Goal: Task Accomplishment & Management: Manage account settings

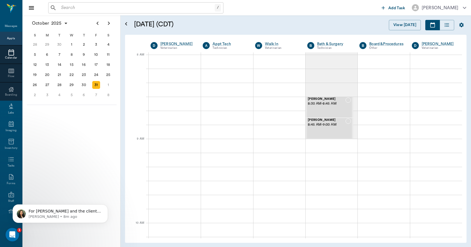
click at [97, 3] on div "/ ​" at bounding box center [135, 7] width 175 height 11
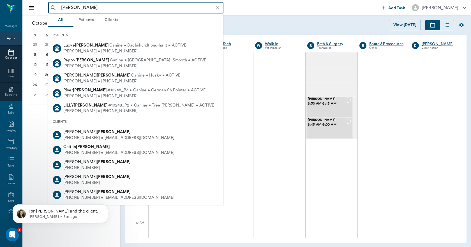
click at [147, 46] on span "Canine • Dachshund(long-hair) • ACTIVE" at bounding box center [147, 46] width 77 height 6
type input "[PERSON_NAME]"
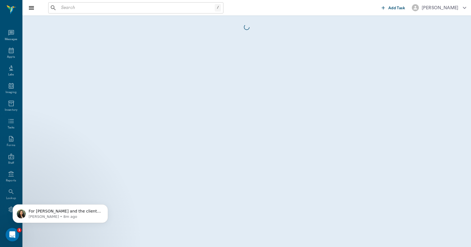
scroll to position [10, 0]
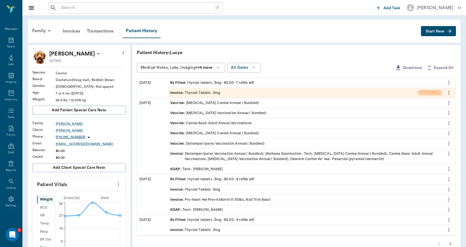
click at [248, 94] on div "Invoice : Thyroid Tablets .3mg" at bounding box center [293, 93] width 250 height 10
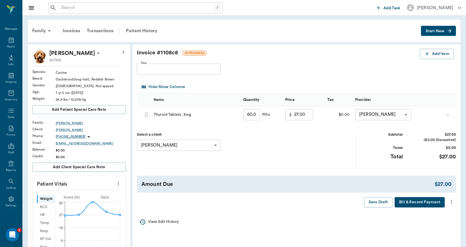
click at [452, 204] on icon "more" at bounding box center [451, 202] width 1 height 4
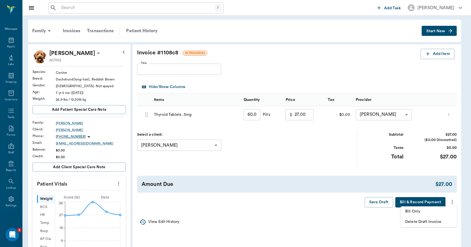
click at [449, 210] on span "Bill Only" at bounding box center [428, 211] width 47 height 6
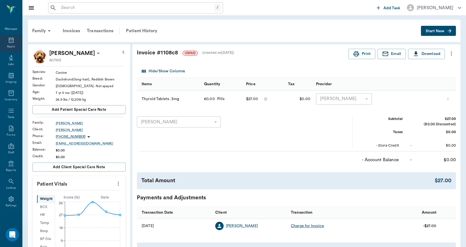
click at [9, 51] on div "Appts" at bounding box center [11, 43] width 22 height 18
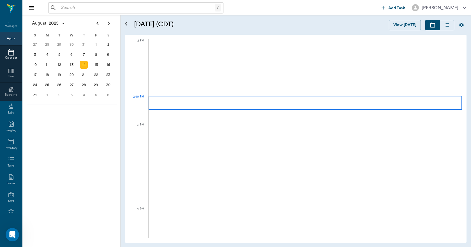
scroll to position [505, 0]
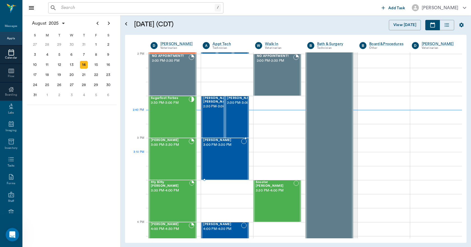
click at [223, 161] on div "[PERSON_NAME] 3:00 PM - 3:30 PM" at bounding box center [222, 158] width 38 height 41
